Goal: Task Accomplishment & Management: Check status

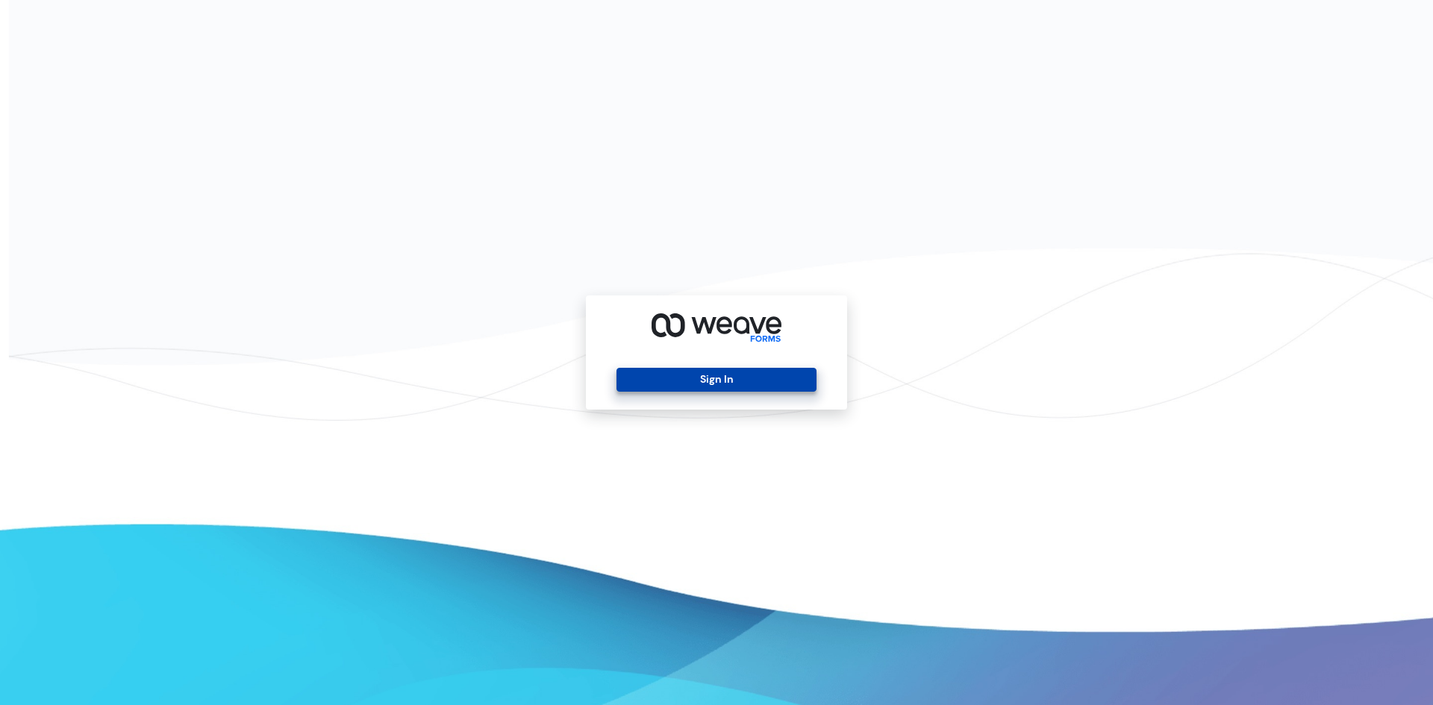
click at [645, 384] on button "Sign In" at bounding box center [716, 380] width 199 height 24
